Goal: Information Seeking & Learning: Learn about a topic

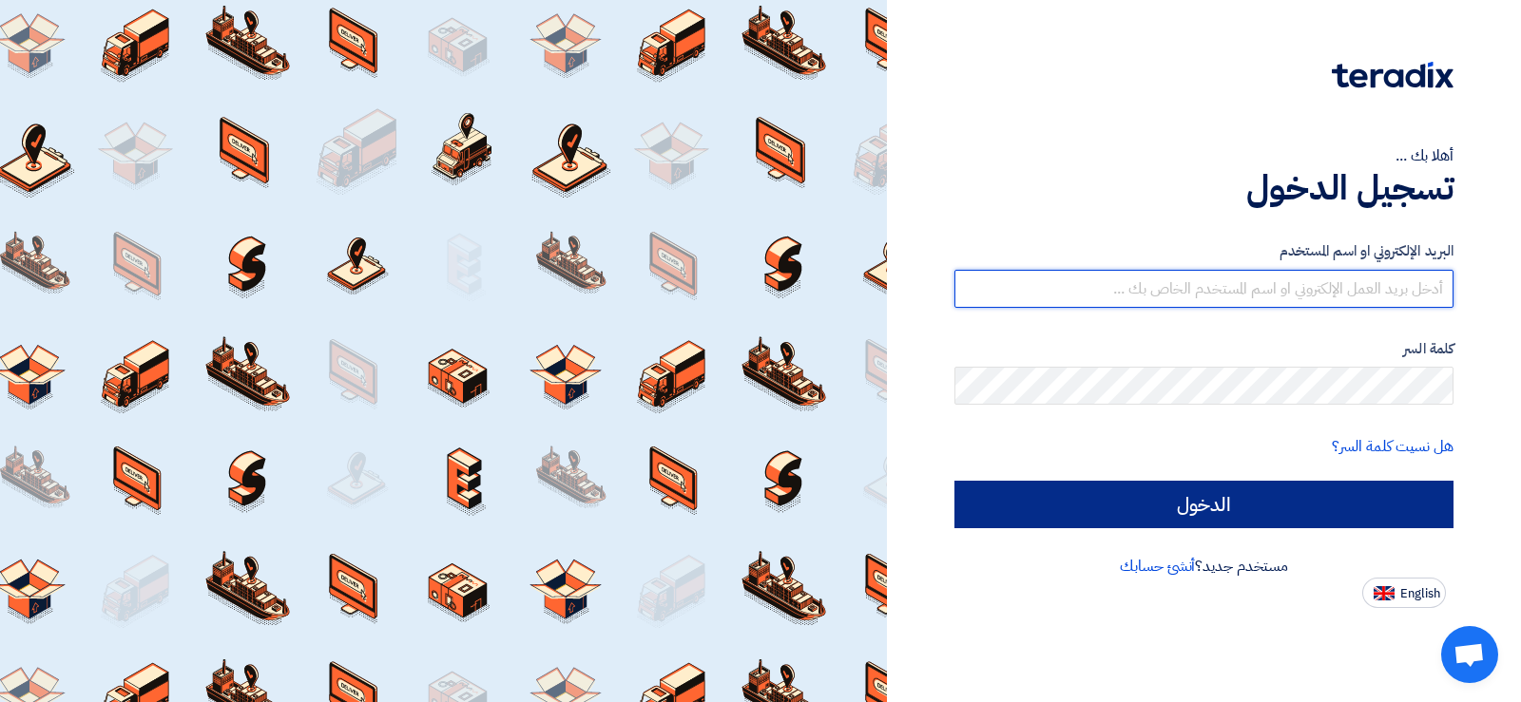
type input "[EMAIL_ADDRESS][DOMAIN_NAME]"
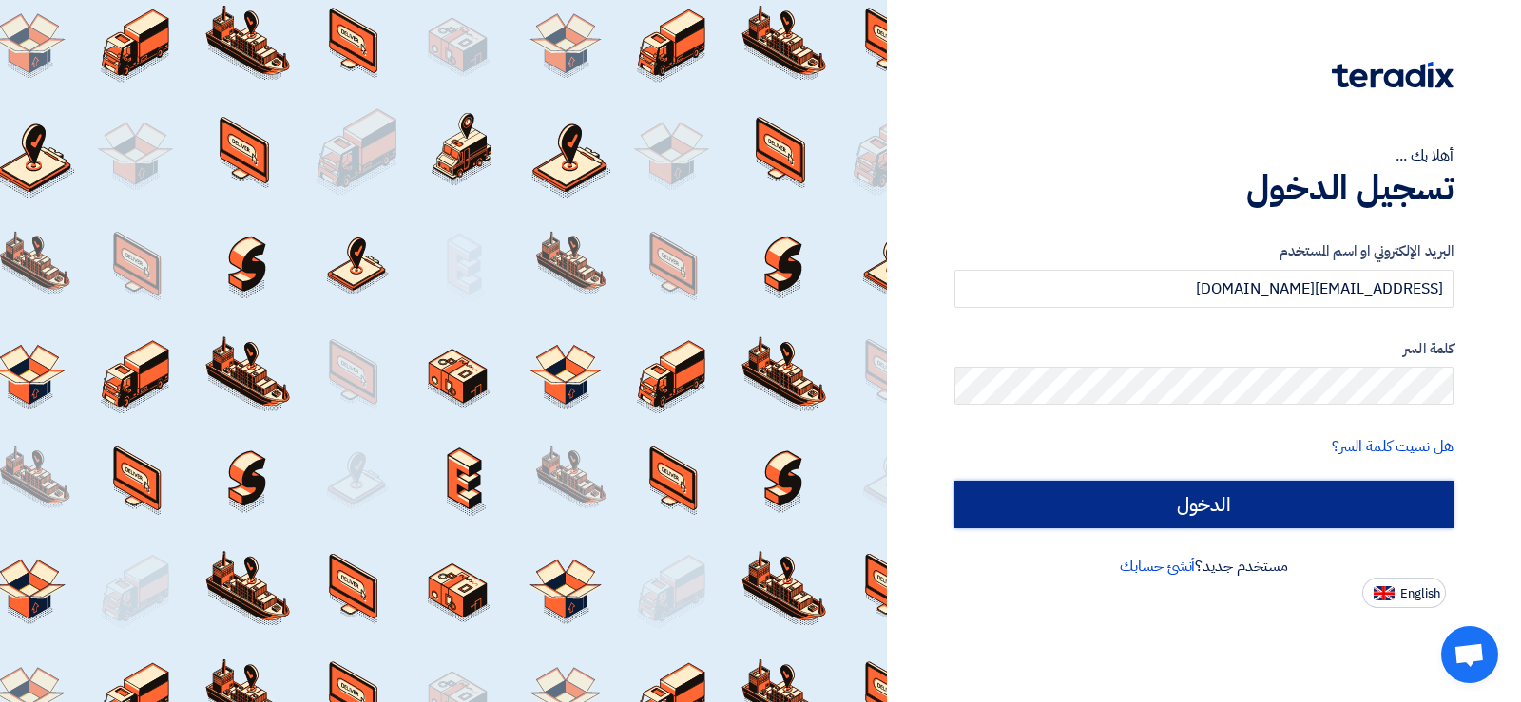
click at [1299, 511] on input "الدخول" at bounding box center [1203, 505] width 499 height 48
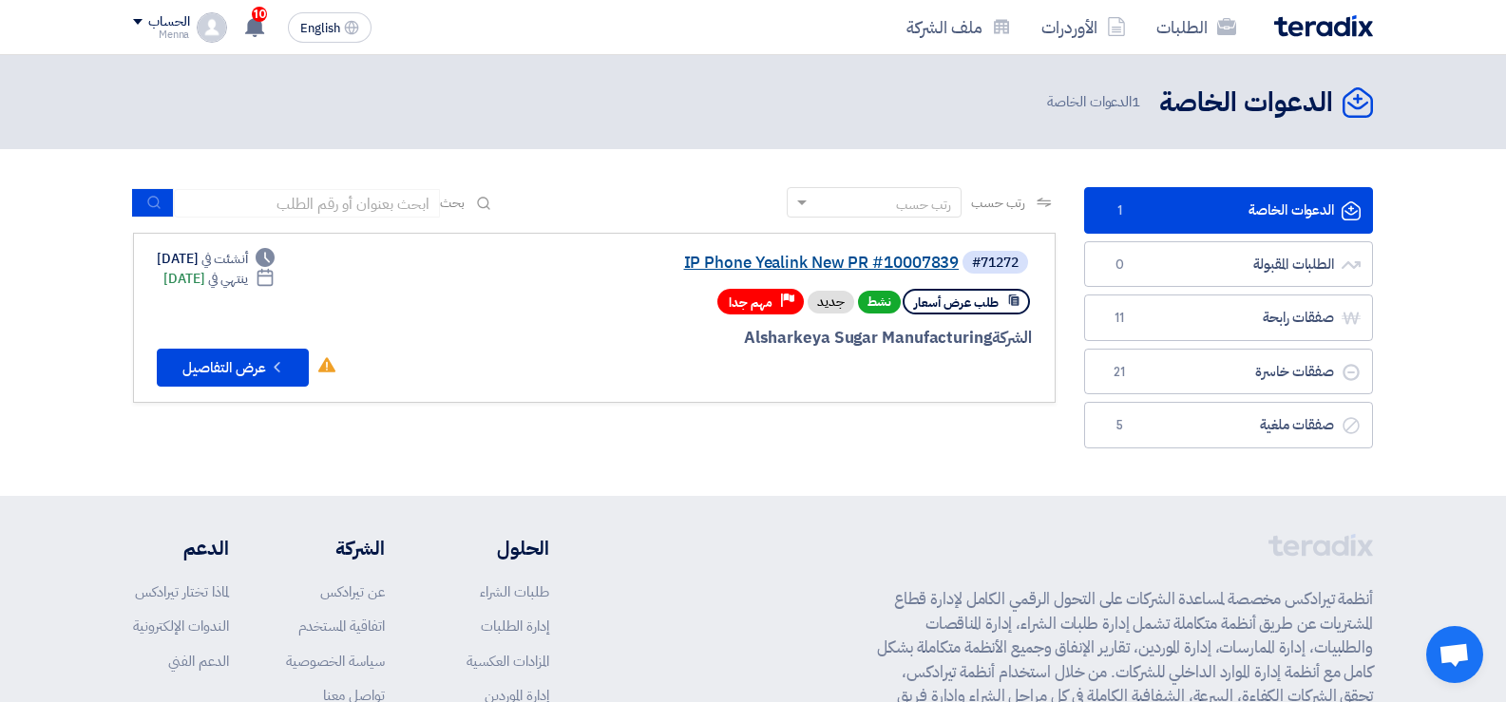
click at [877, 261] on link "IP Phone Yealink New PR #10007839" at bounding box center [769, 263] width 380 height 17
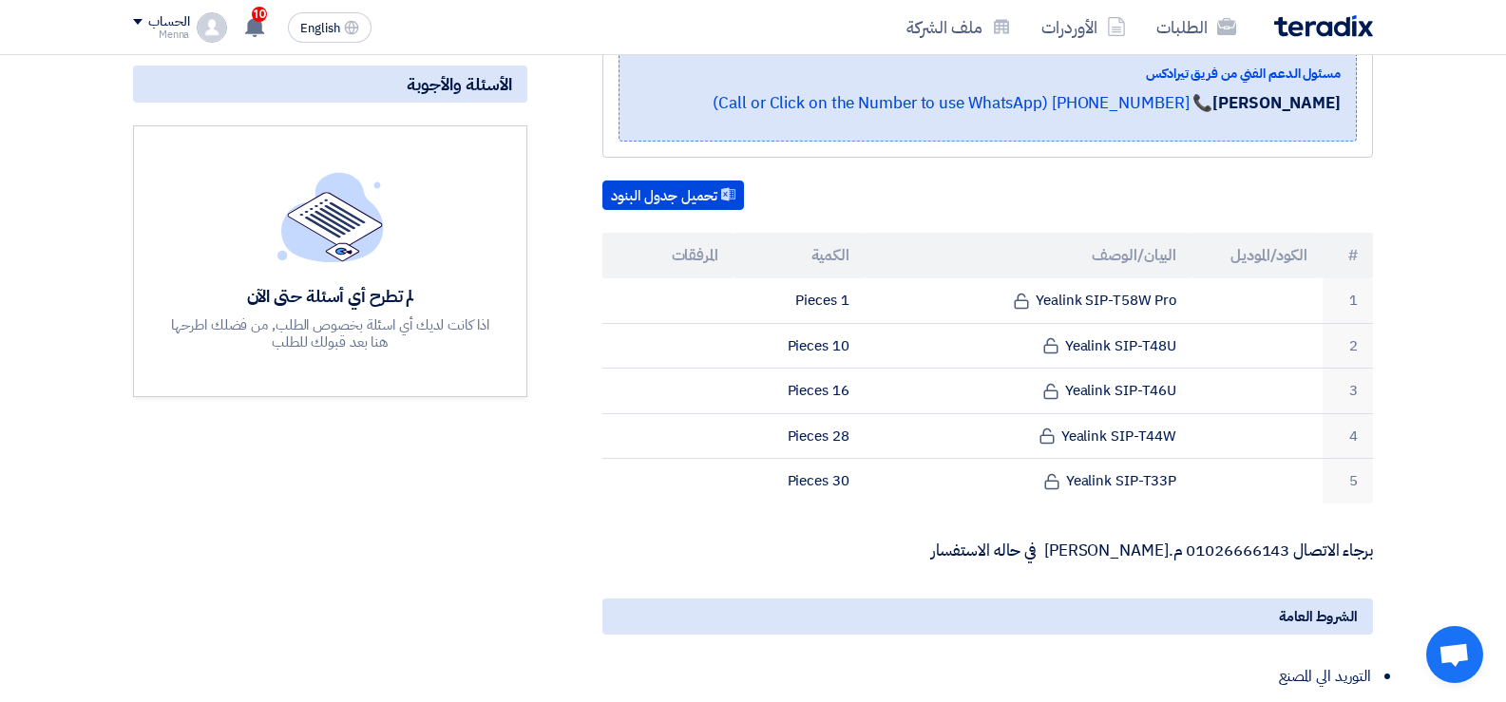
scroll to position [418, 0]
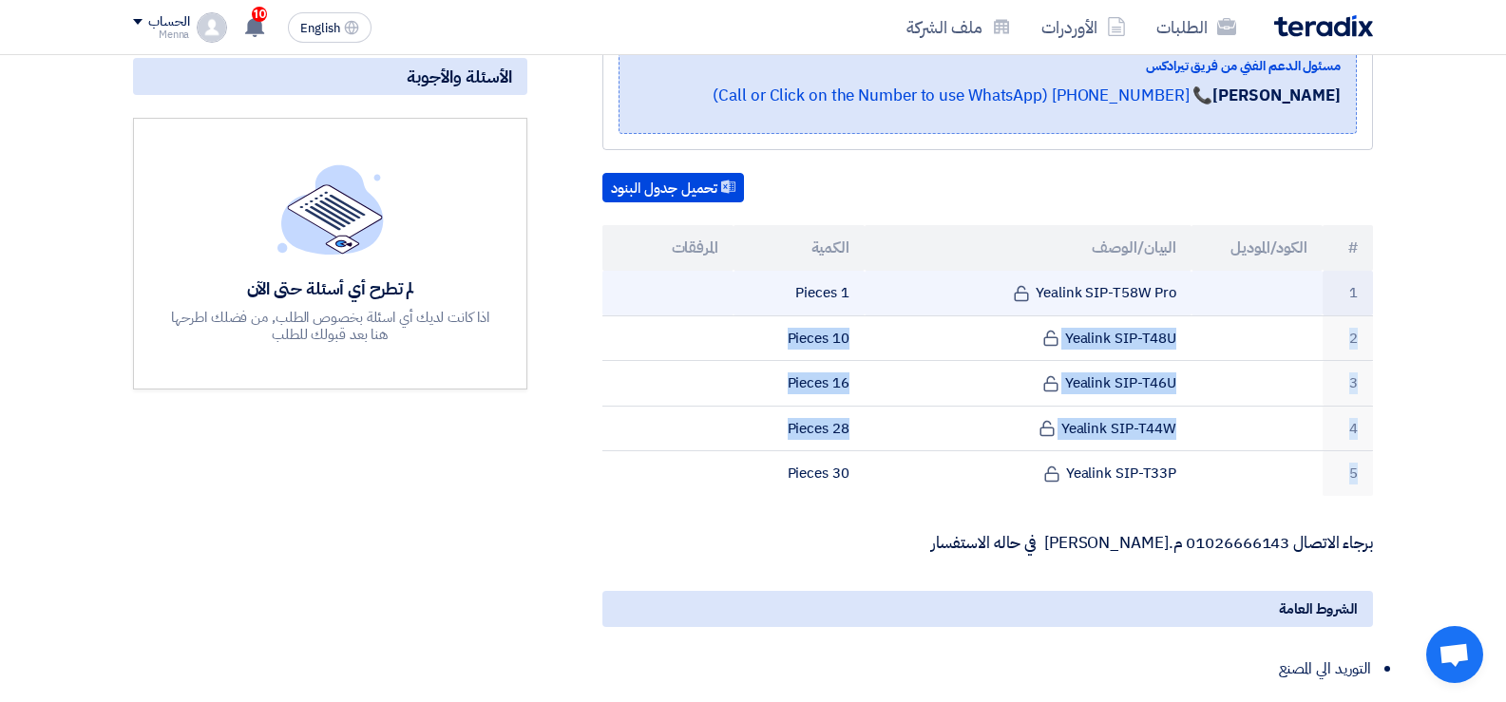
drag, startPoint x: 1178, startPoint y: 474, endPoint x: 680, endPoint y: 280, distance: 534.4
click at [680, 280] on tbody "1 Yealink SIP-T58W Pro 1 Pieces 2 Yealink SIP-T48U 10 Pieces 3" at bounding box center [988, 383] width 771 height 225
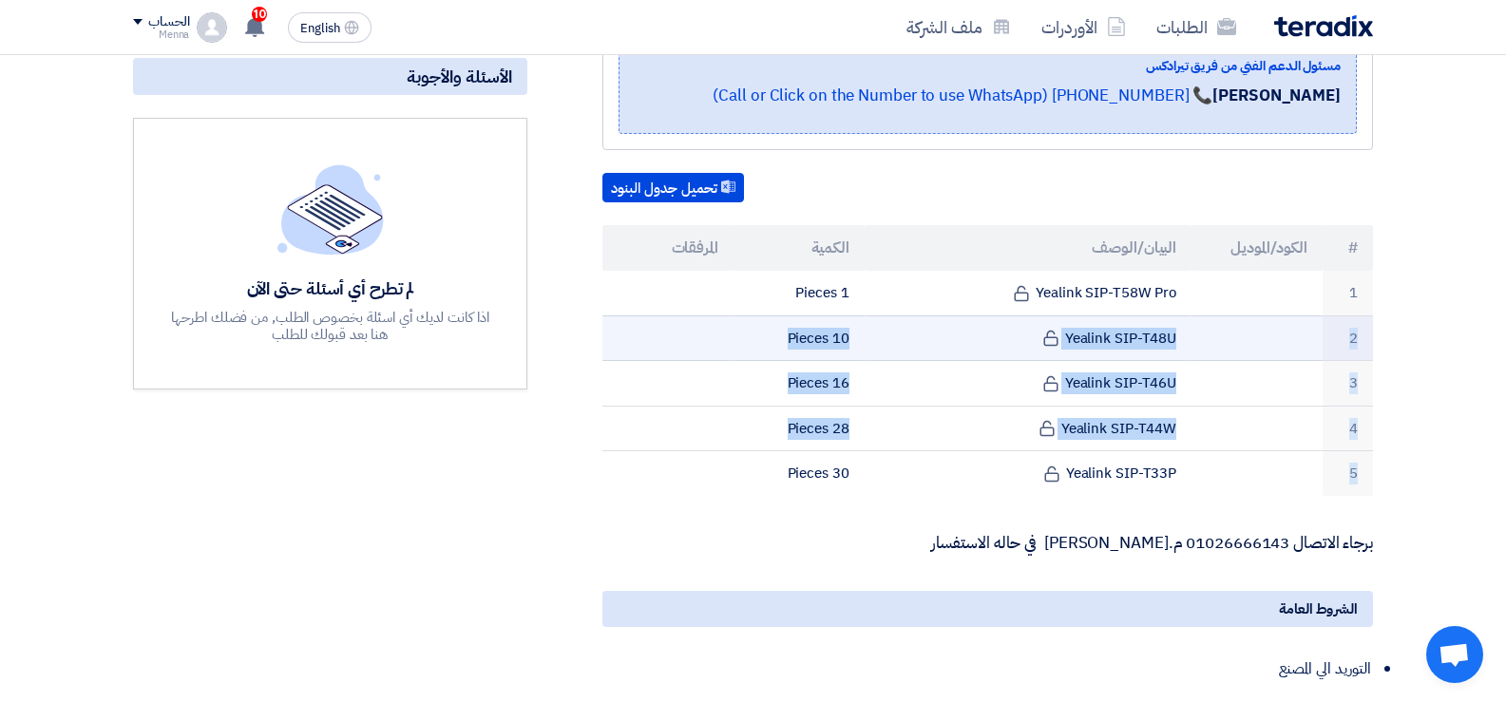
click at [1279, 349] on td at bounding box center [1257, 339] width 131 height 46
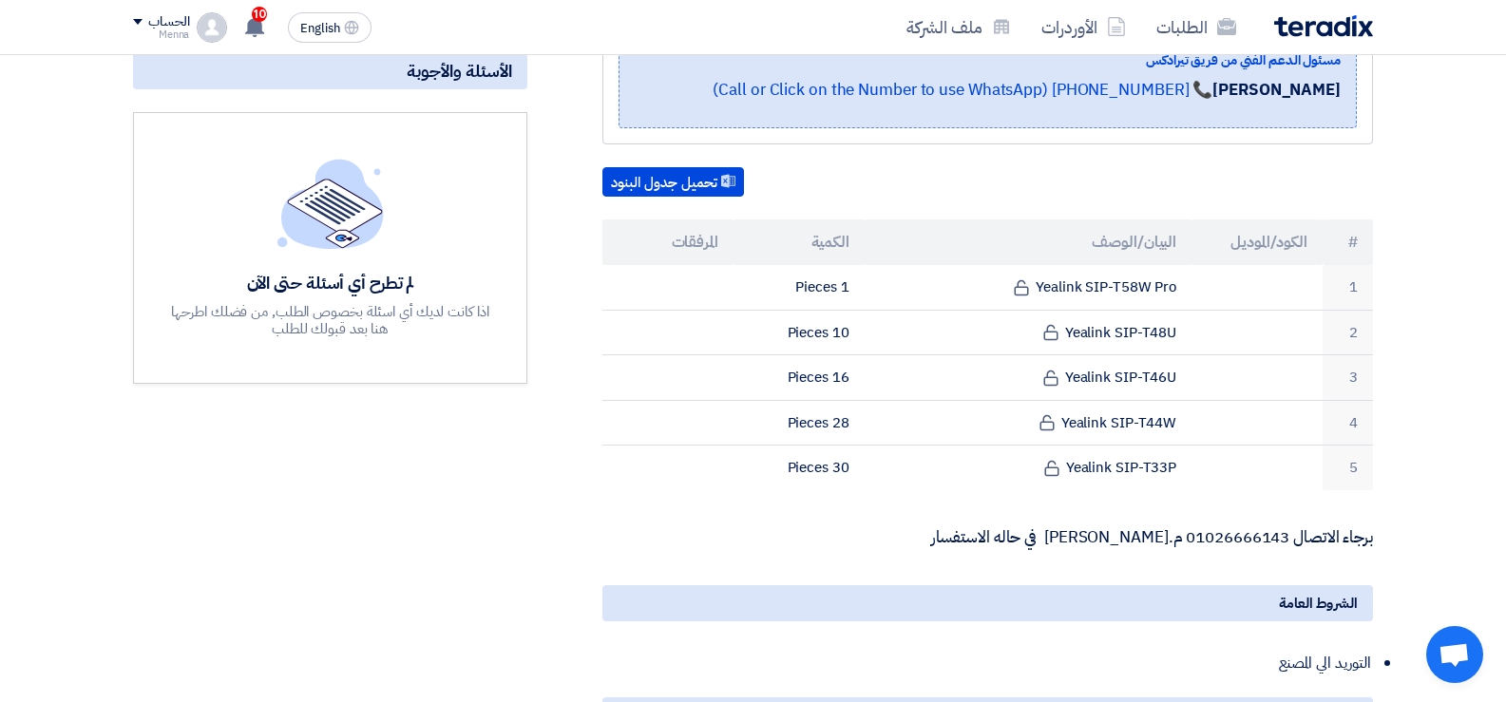
scroll to position [421, 0]
